Goal: Transaction & Acquisition: Purchase product/service

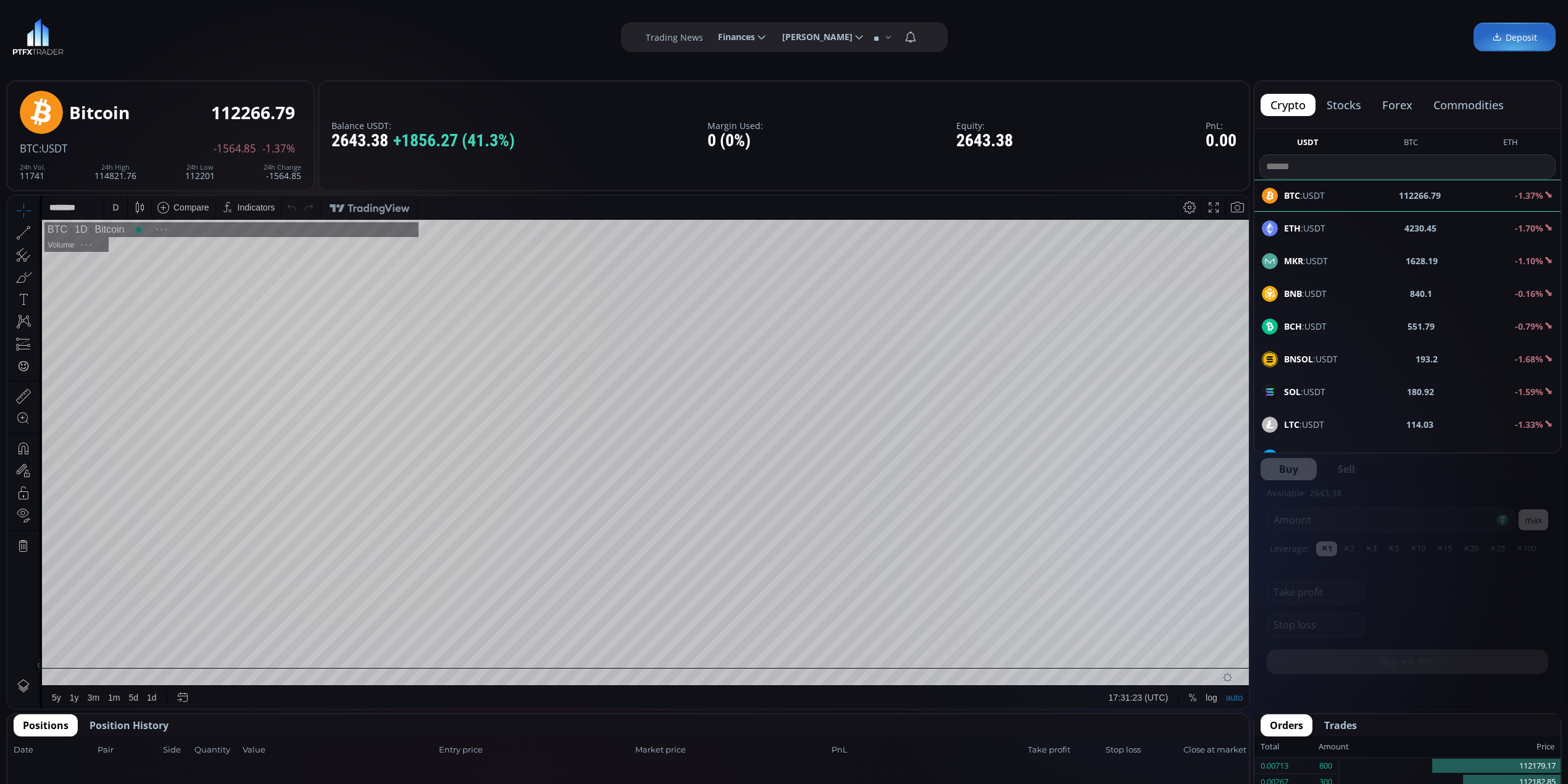
scroll to position [176, 0]
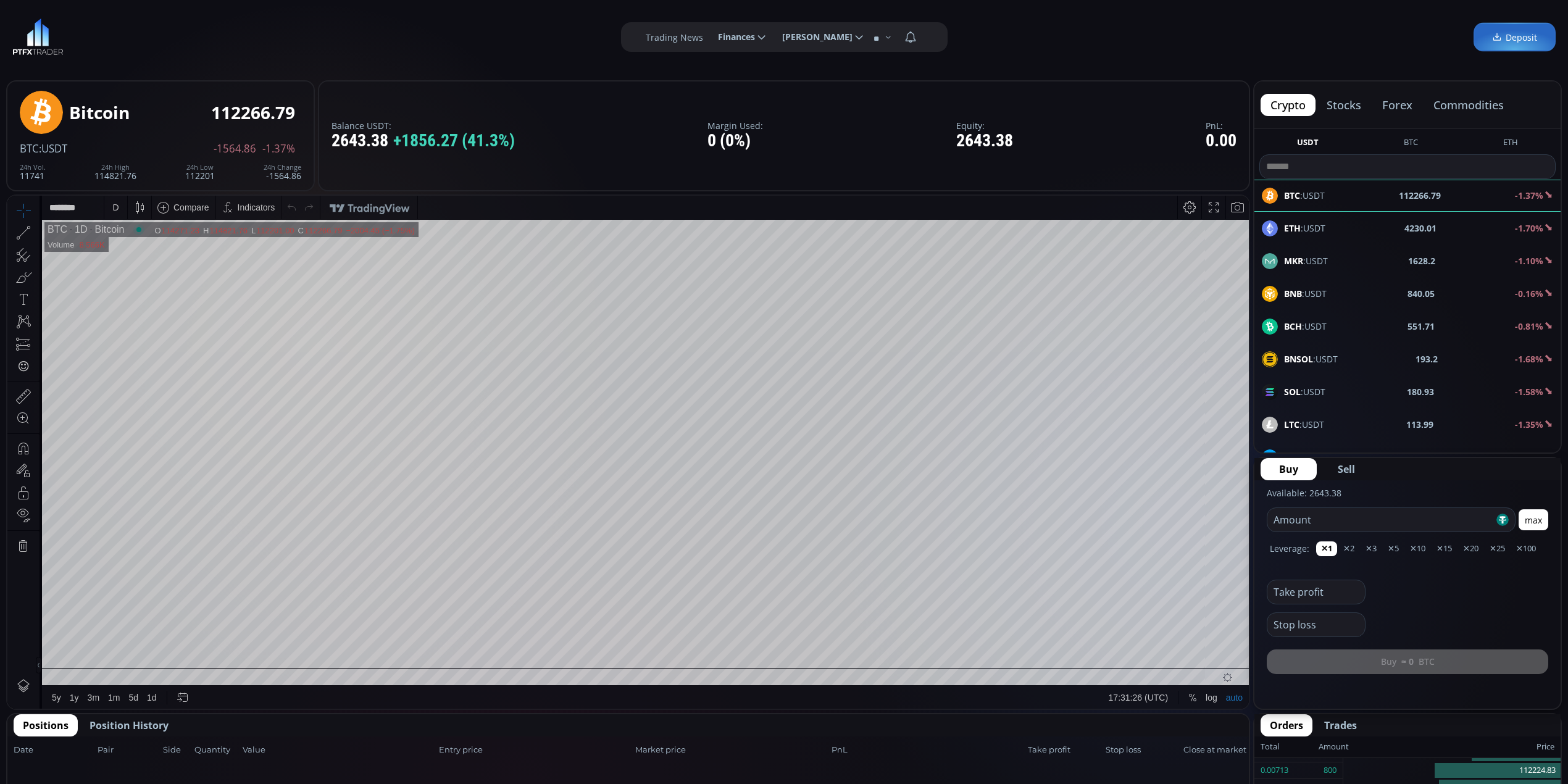
click at [1312, 225] on span "ETH :USDT" at bounding box center [1305, 228] width 41 height 13
click at [1349, 467] on span "Sell" at bounding box center [1346, 469] width 17 height 15
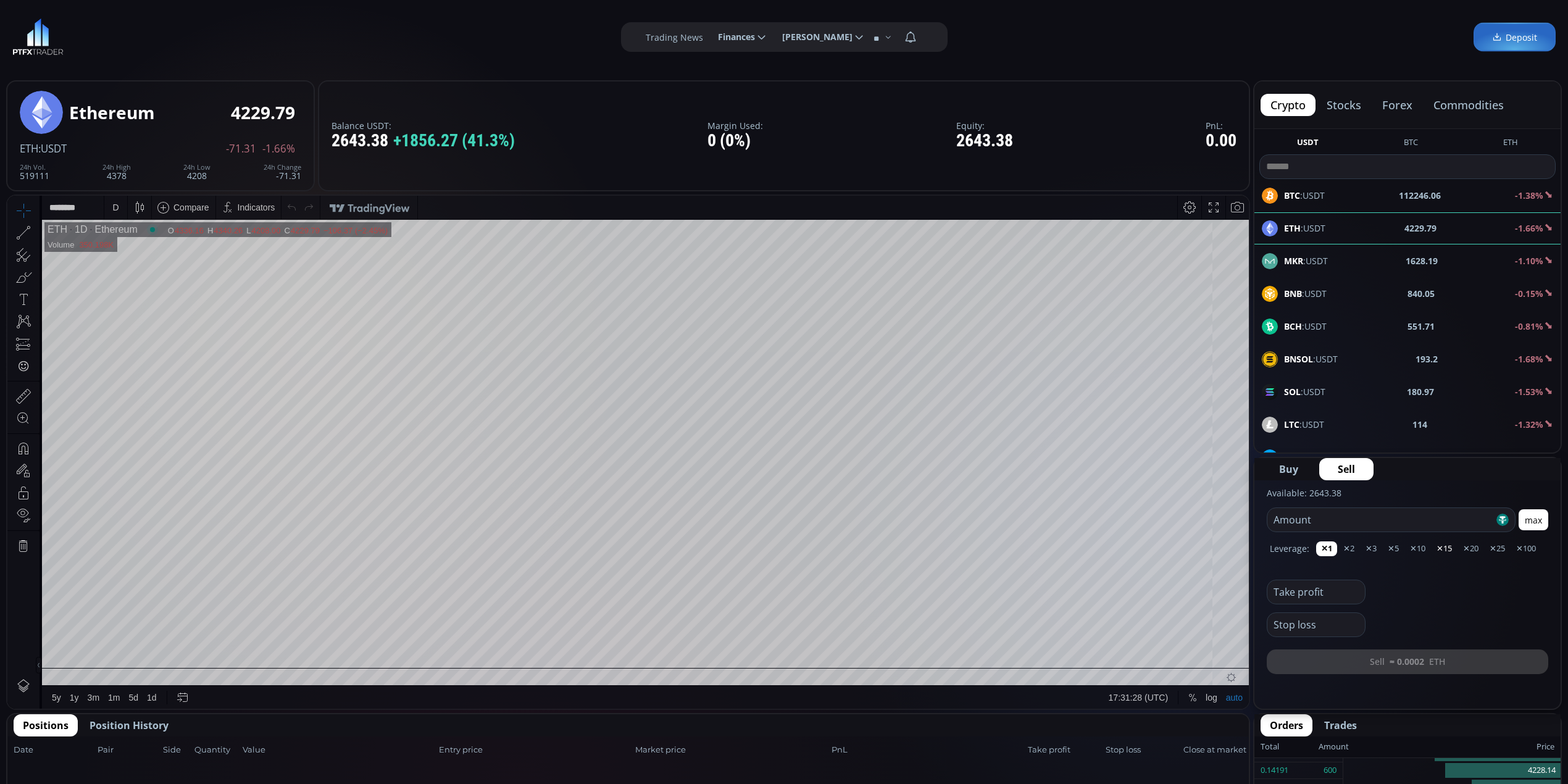
click at [1458, 547] on button "✕15" at bounding box center [1470, 548] width 25 height 15
click at [1362, 515] on input "number" at bounding box center [1380, 520] width 227 height 23
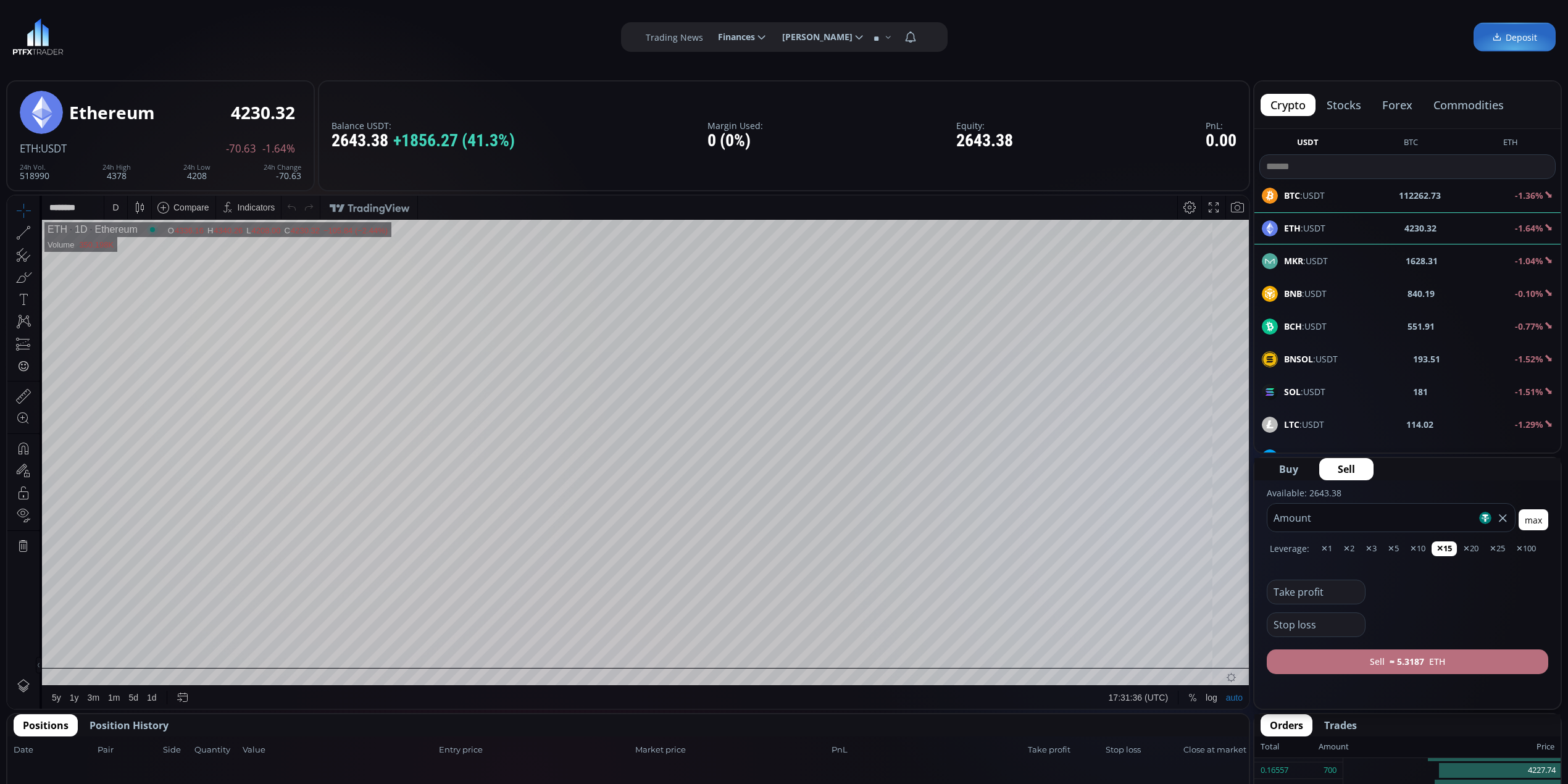
type input "****"
click at [1449, 658] on button "Sell ≈ 5.3187 ETH" at bounding box center [1408, 662] width 281 height 25
